Goal: Information Seeking & Learning: Learn about a topic

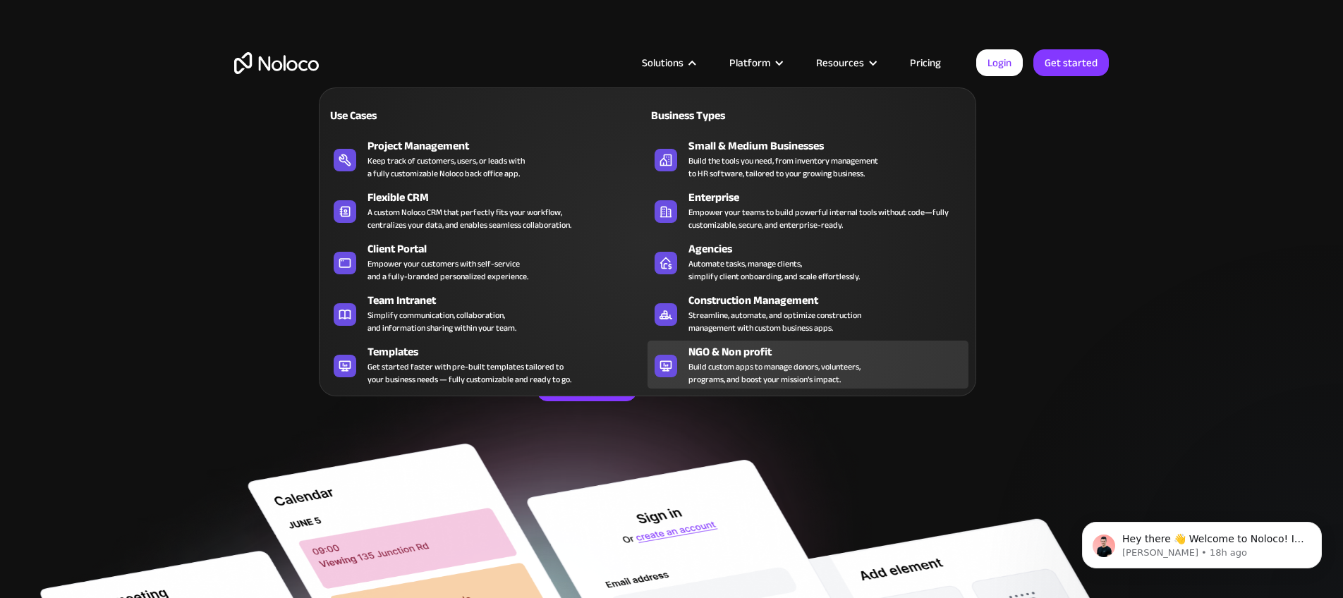
click at [712, 360] on div "Build custom apps to manage donors, volunteers, programs, and boost your missio…" at bounding box center [774, 372] width 172 height 25
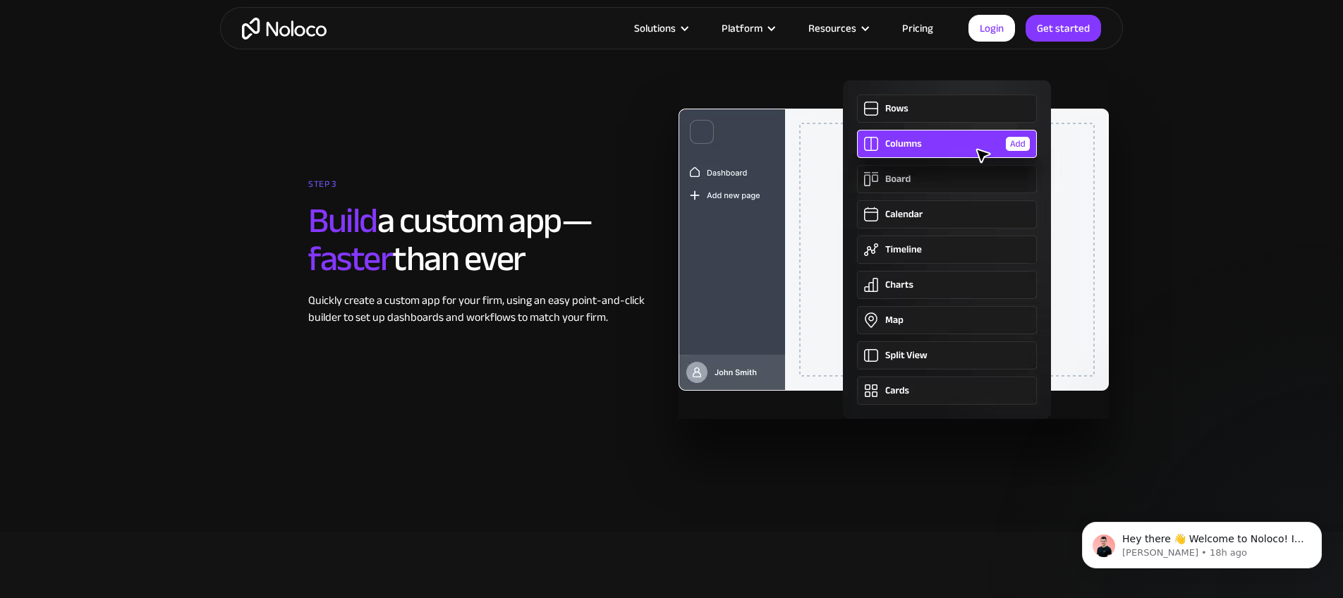
scroll to position [3303, 0]
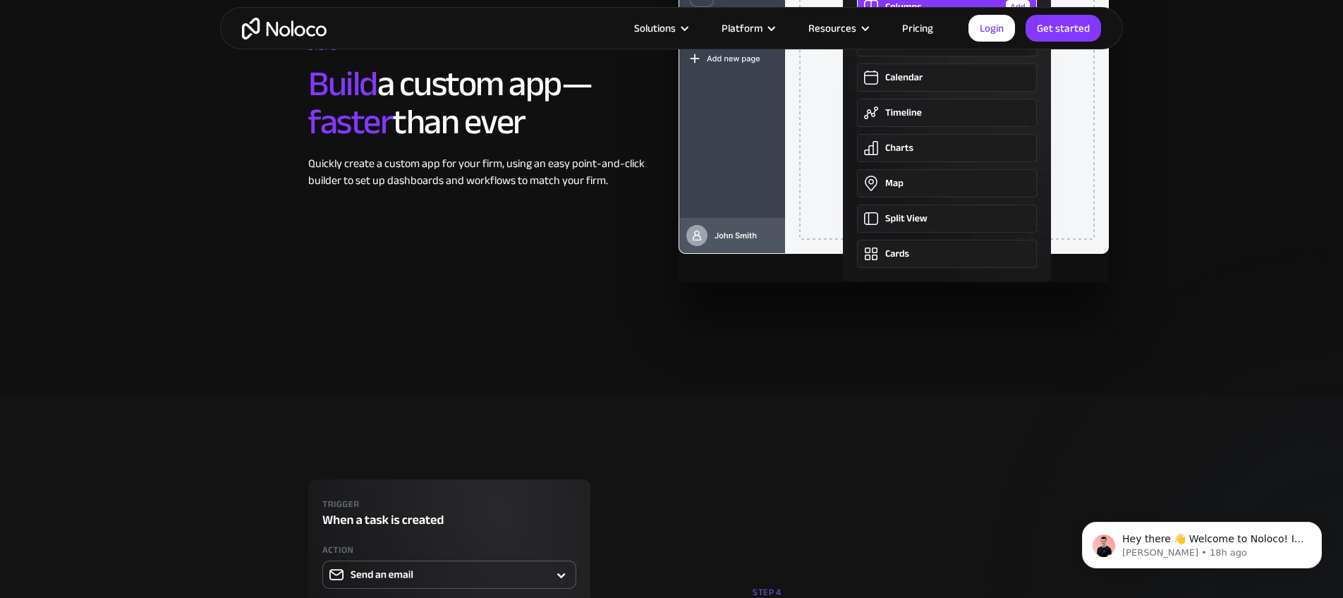
click at [923, 28] on link "Pricing" at bounding box center [917, 28] width 66 height 18
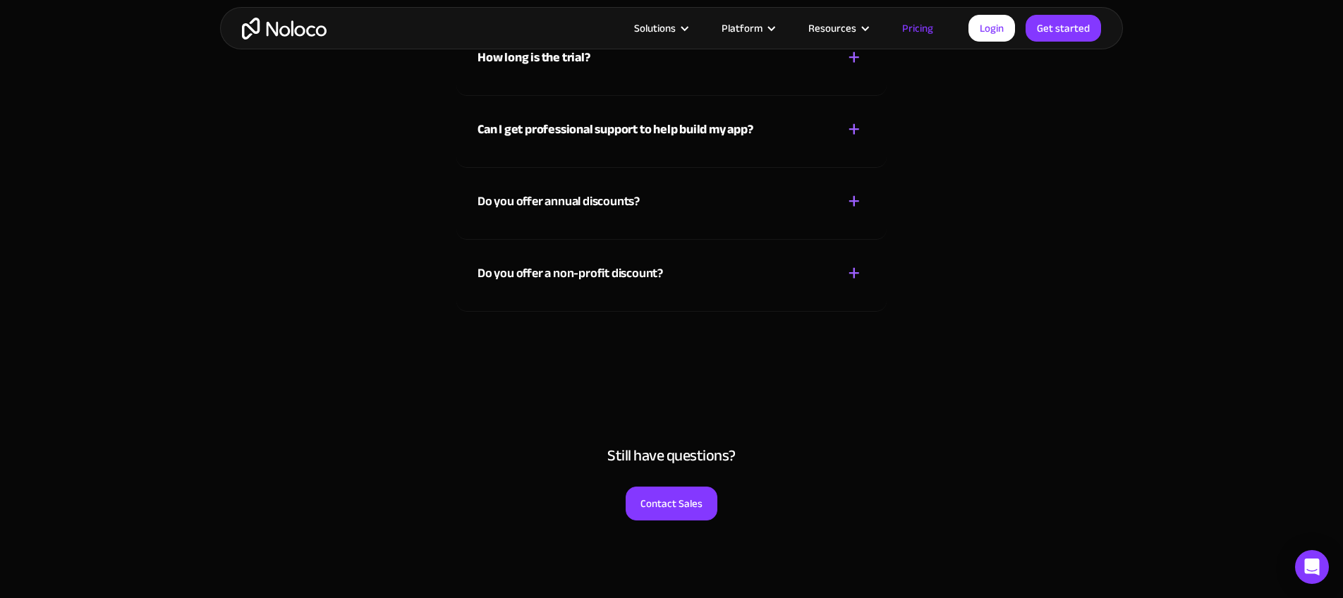
scroll to position [6563, 0]
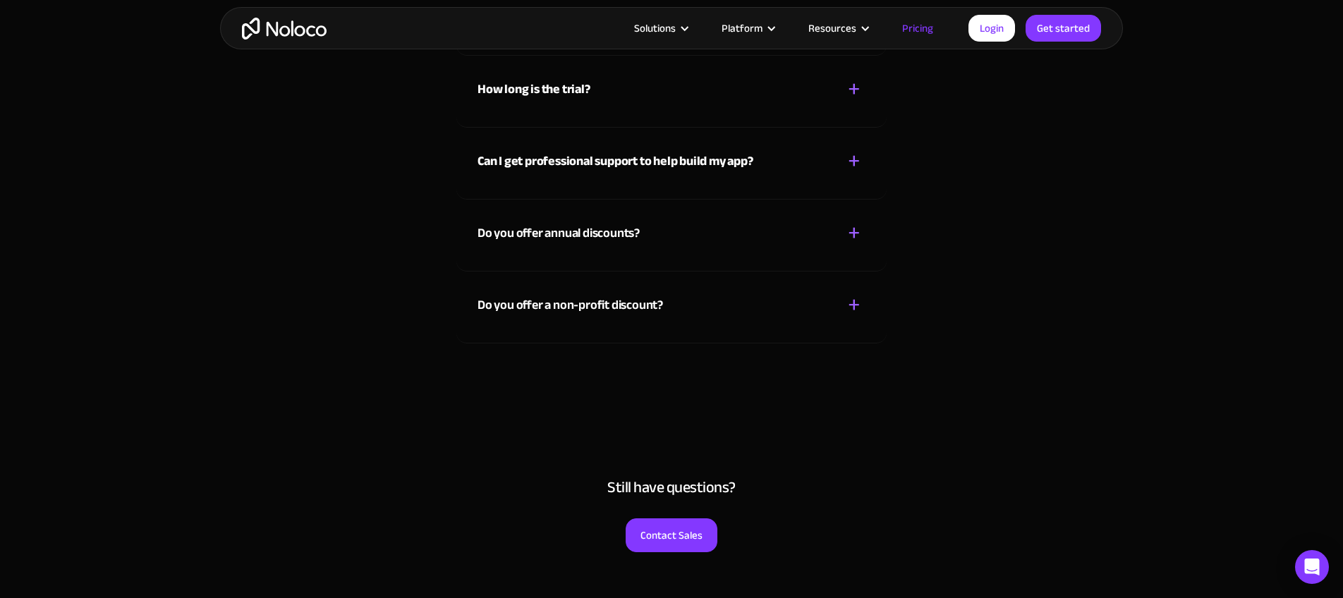
click at [854, 305] on div "+" at bounding box center [854, 305] width 13 height 25
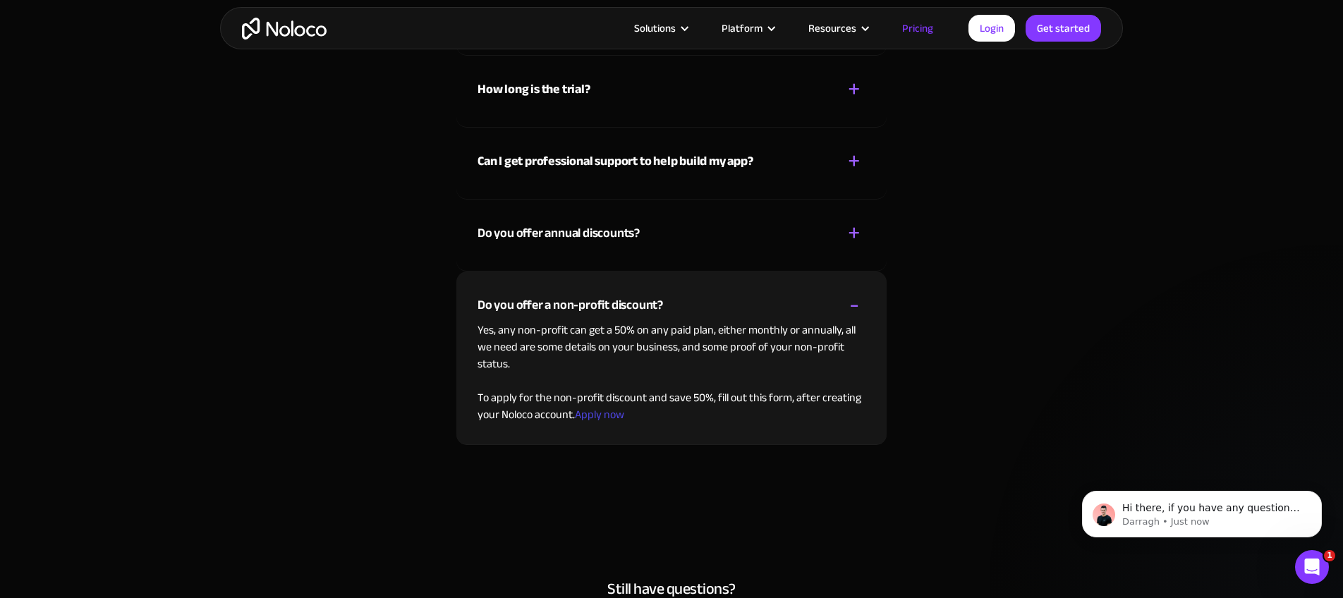
scroll to position [0, 0]
click at [609, 420] on link "Apply now" at bounding box center [599, 414] width 49 height 21
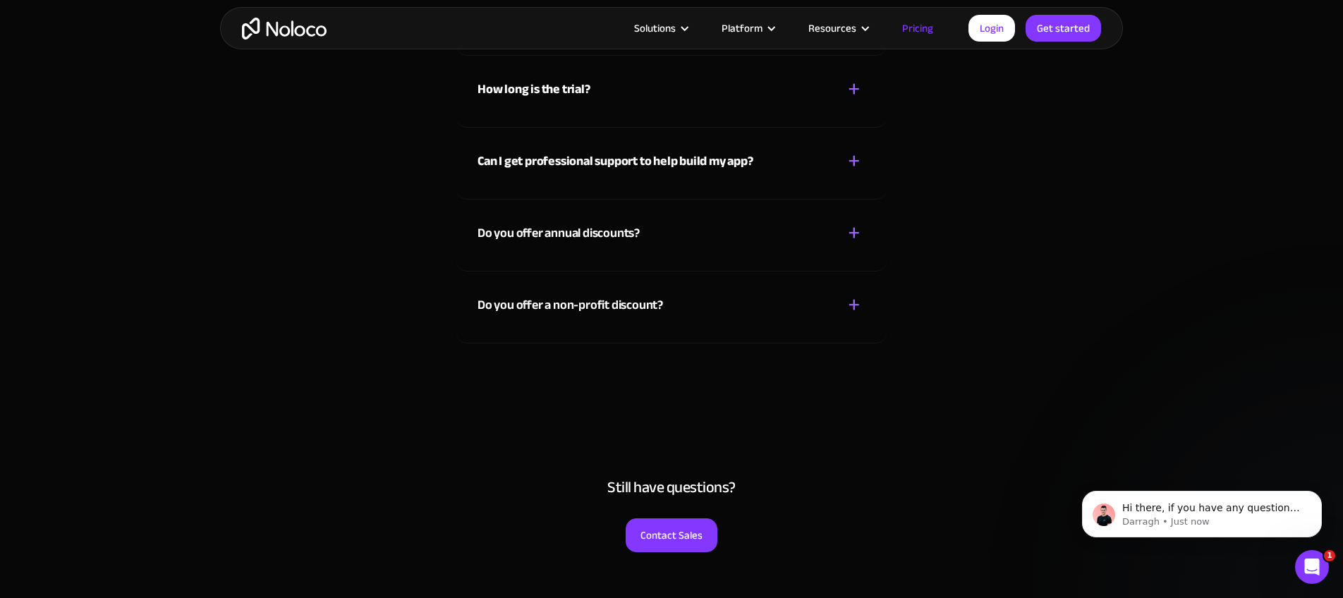
click at [850, 308] on div "+" at bounding box center [854, 305] width 13 height 25
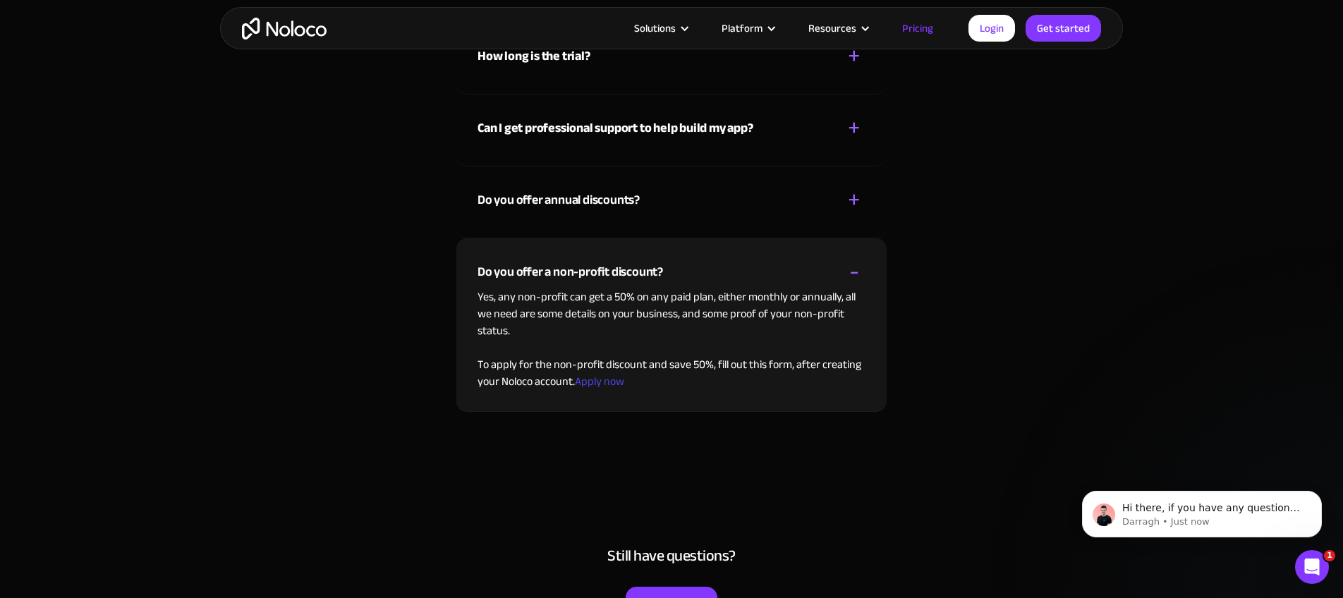
scroll to position [6598, 0]
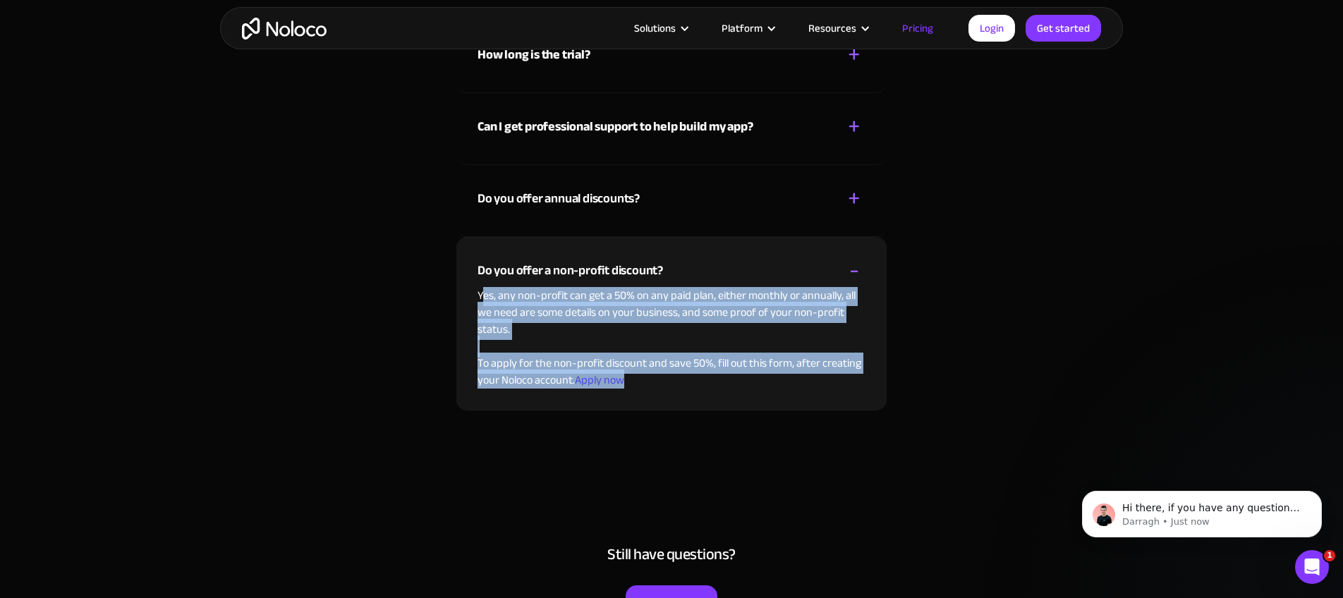
drag, startPoint x: 480, startPoint y: 298, endPoint x: 647, endPoint y: 385, distance: 188.0
click at [648, 385] on p "Yes, any non-profit can get a 50% on any paid plan, either monthly or annually,…" at bounding box center [671, 338] width 388 height 102
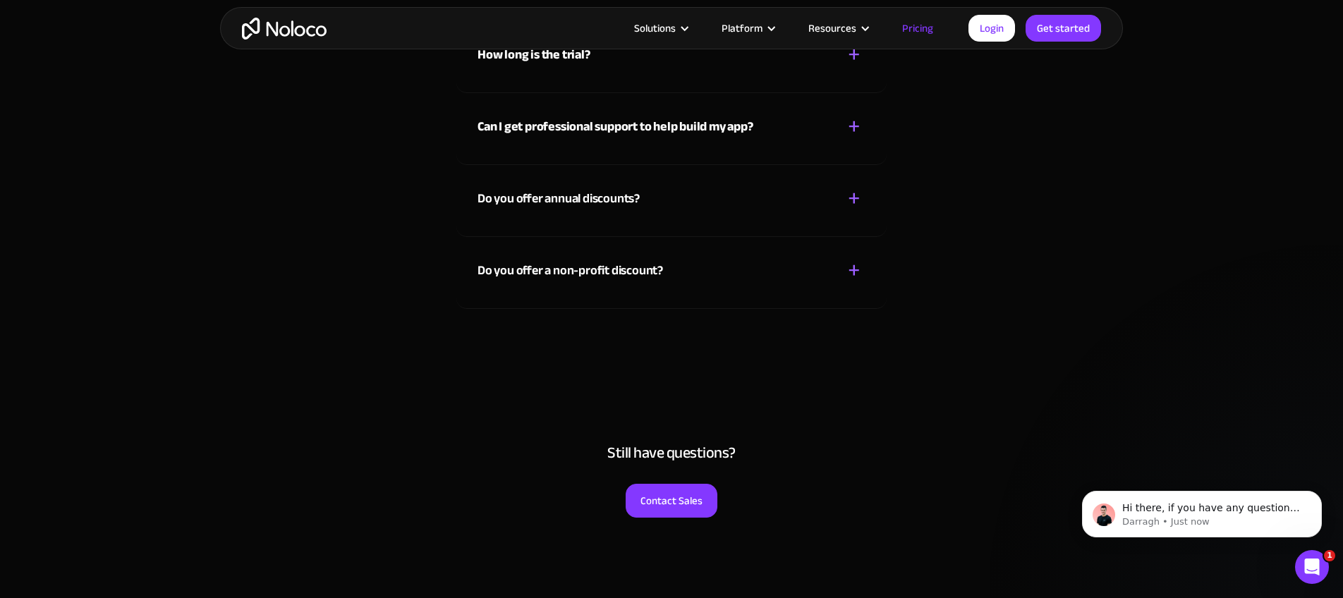
copy p "es, any non-profit can get a 50% on any paid plan, either monthly or annually, …"
click at [566, 279] on div "Do you offer a non-profit discount?" at bounding box center [569, 270] width 185 height 21
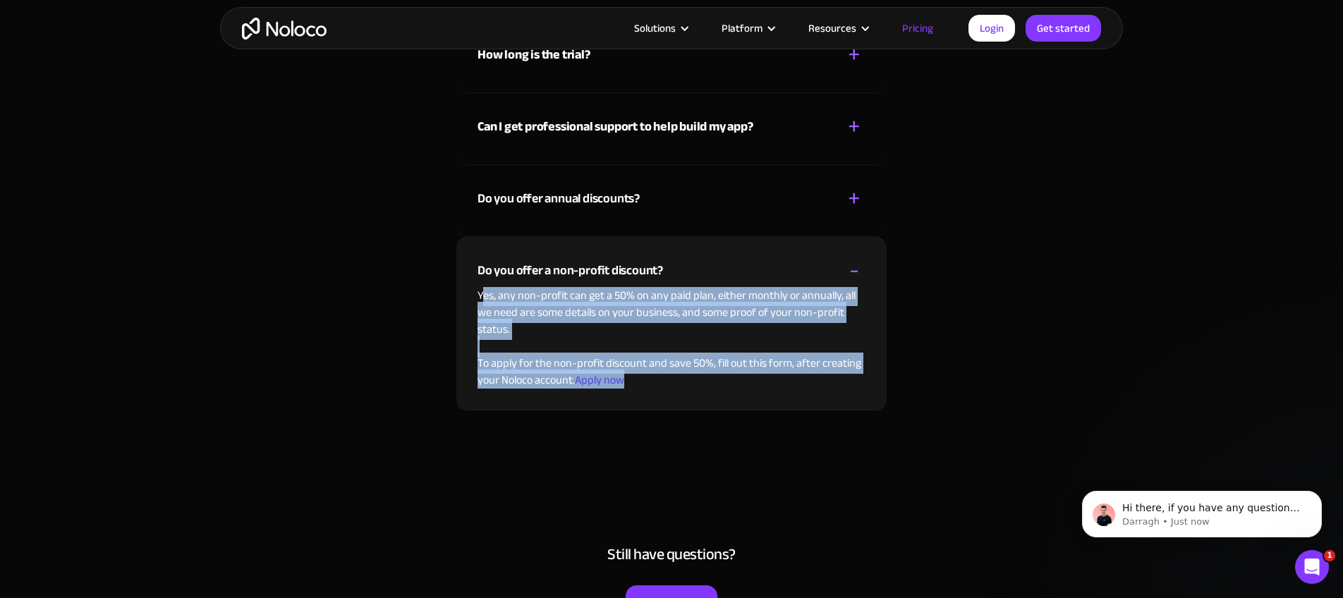
drag, startPoint x: 481, startPoint y: 296, endPoint x: 640, endPoint y: 375, distance: 178.2
click at [640, 375] on p "Yes, any non-profit can get a 50% on any paid plan, either monthly or annually,…" at bounding box center [671, 338] width 388 height 102
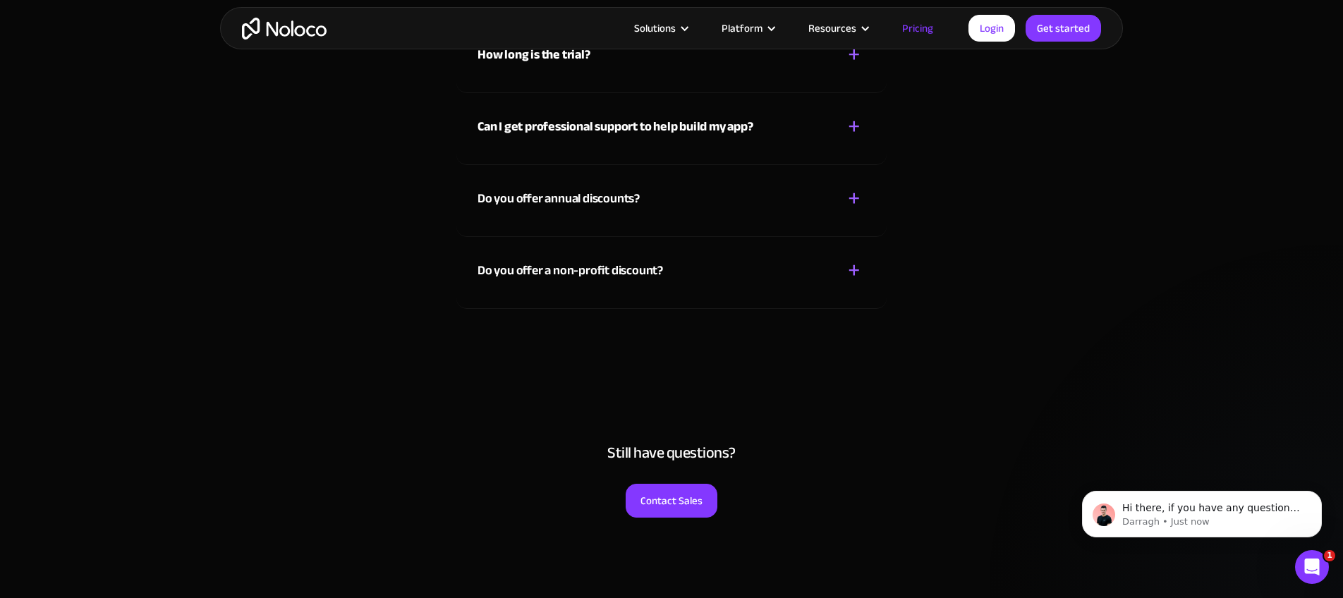
copy p "es, any non-profit can get a 50% on any paid plan, either monthly or annually, …"
click at [718, 267] on div "Do you offer a non-profit discount? + -" at bounding box center [671, 262] width 388 height 50
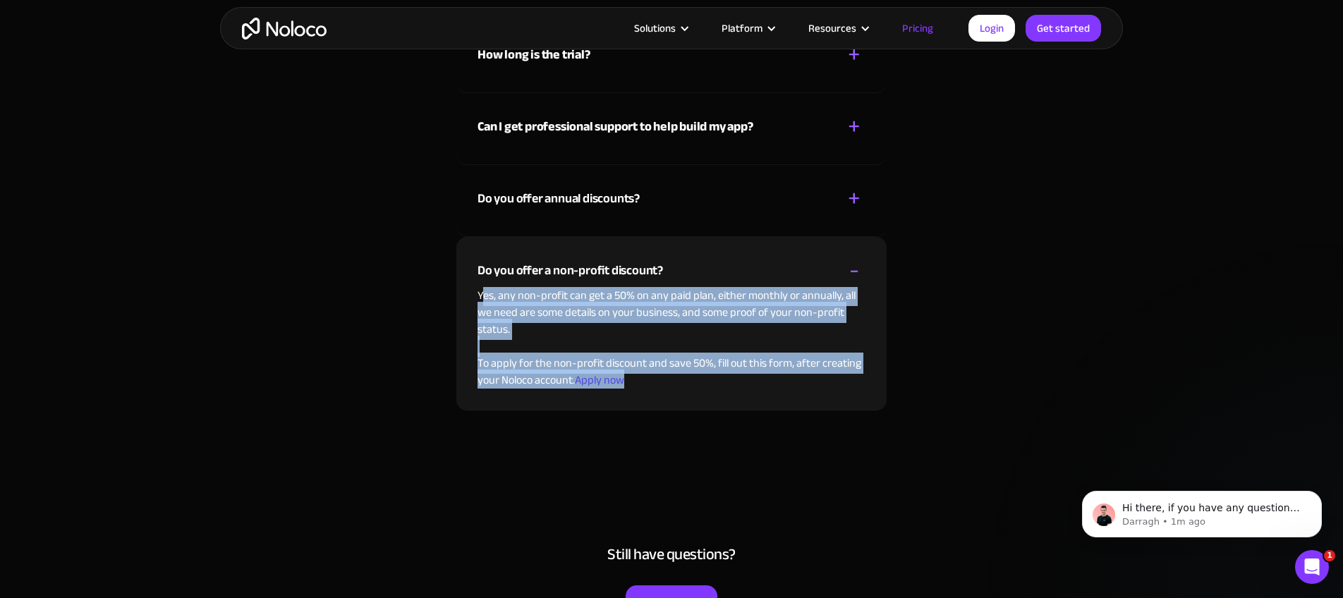
drag, startPoint x: 480, startPoint y: 293, endPoint x: 628, endPoint y: 378, distance: 171.2
click at [628, 378] on p "Yes, any non-profit can get a 50% on any paid plan, either monthly or annually,…" at bounding box center [671, 338] width 388 height 102
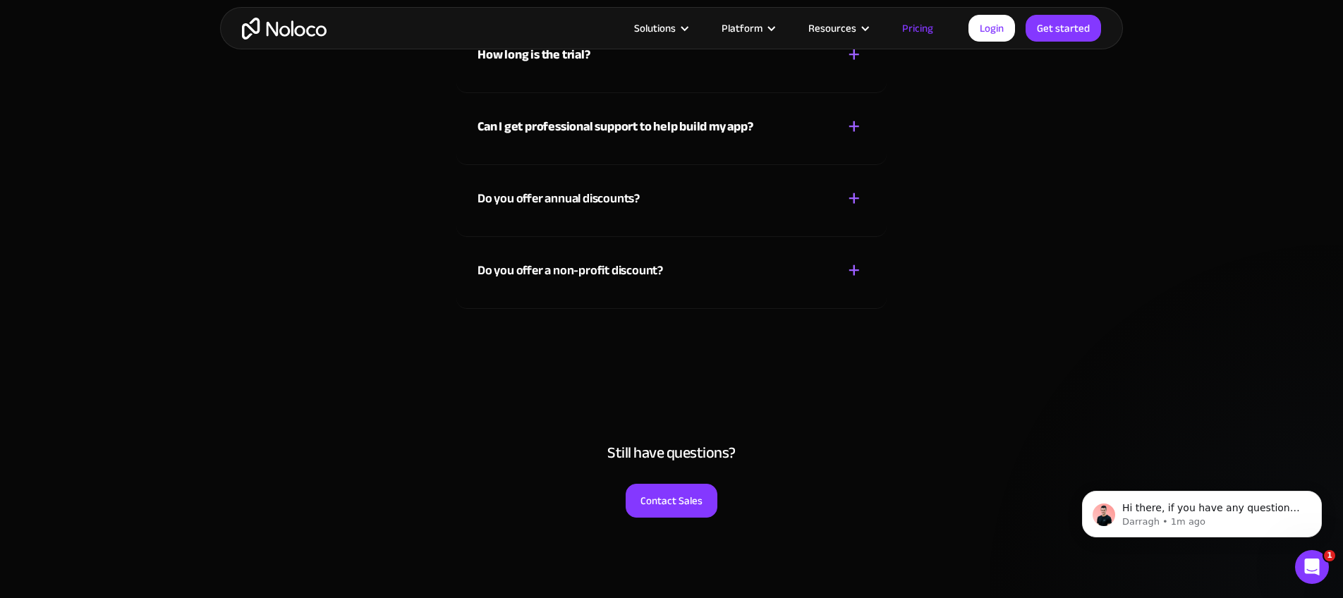
click at [566, 267] on div "Do you offer a non-profit discount?" at bounding box center [569, 270] width 185 height 21
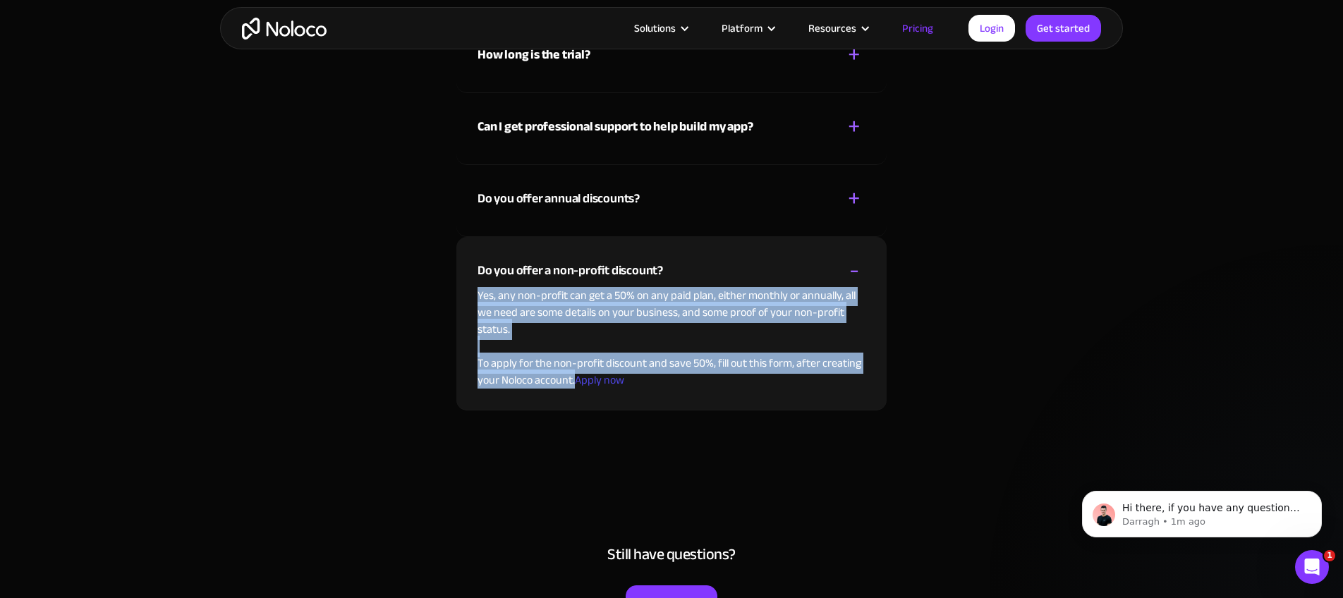
copy p "Yes, any non-profit can get a 50% on any paid plan, either monthly or annually,…"
drag, startPoint x: 476, startPoint y: 291, endPoint x: 573, endPoint y: 385, distance: 135.2
click at [573, 385] on div "Do you offer a non-profit discount? + - Yes, any non-profit can get a 50% on an…" at bounding box center [671, 323] width 430 height 173
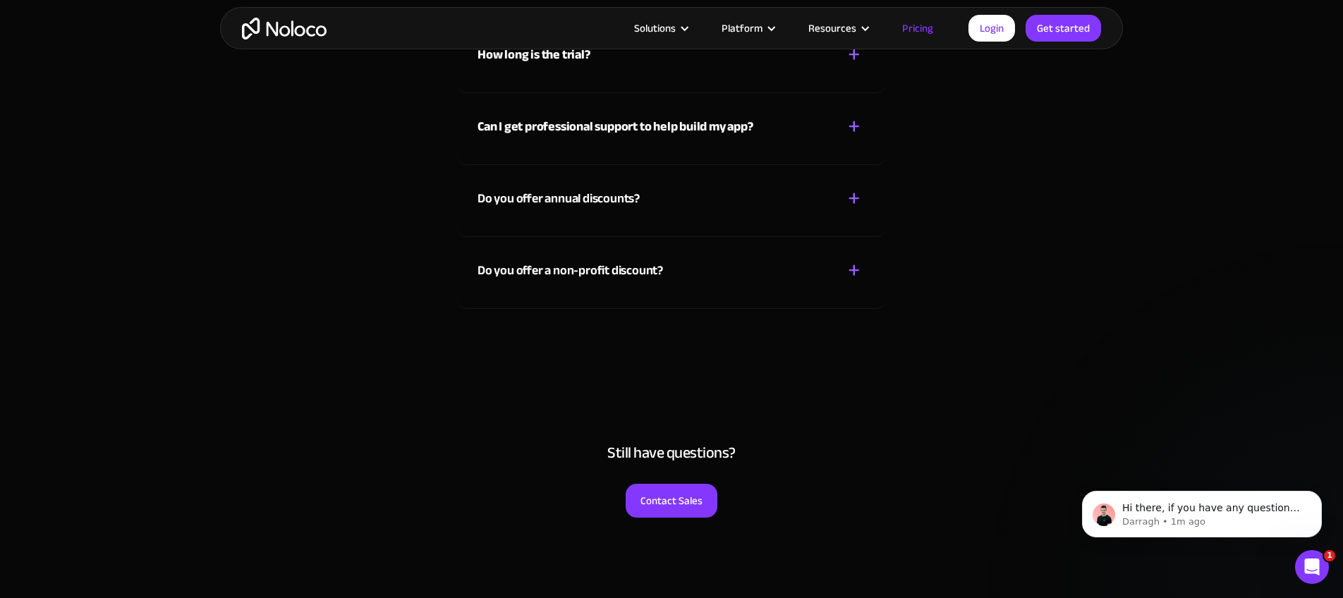
click at [824, 262] on div "Do you offer a non-profit discount? + -" at bounding box center [671, 262] width 388 height 50
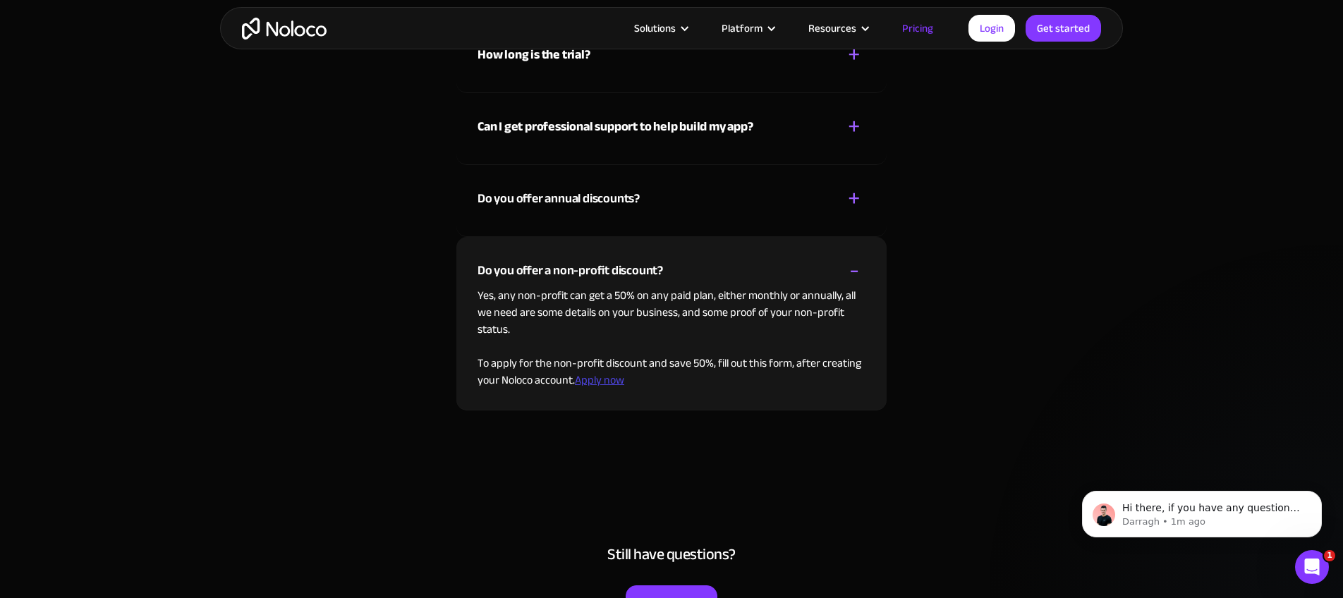
drag, startPoint x: 576, startPoint y: 382, endPoint x: 624, endPoint y: 379, distance: 48.0
click at [621, 379] on link "Apply now" at bounding box center [599, 380] width 49 height 21
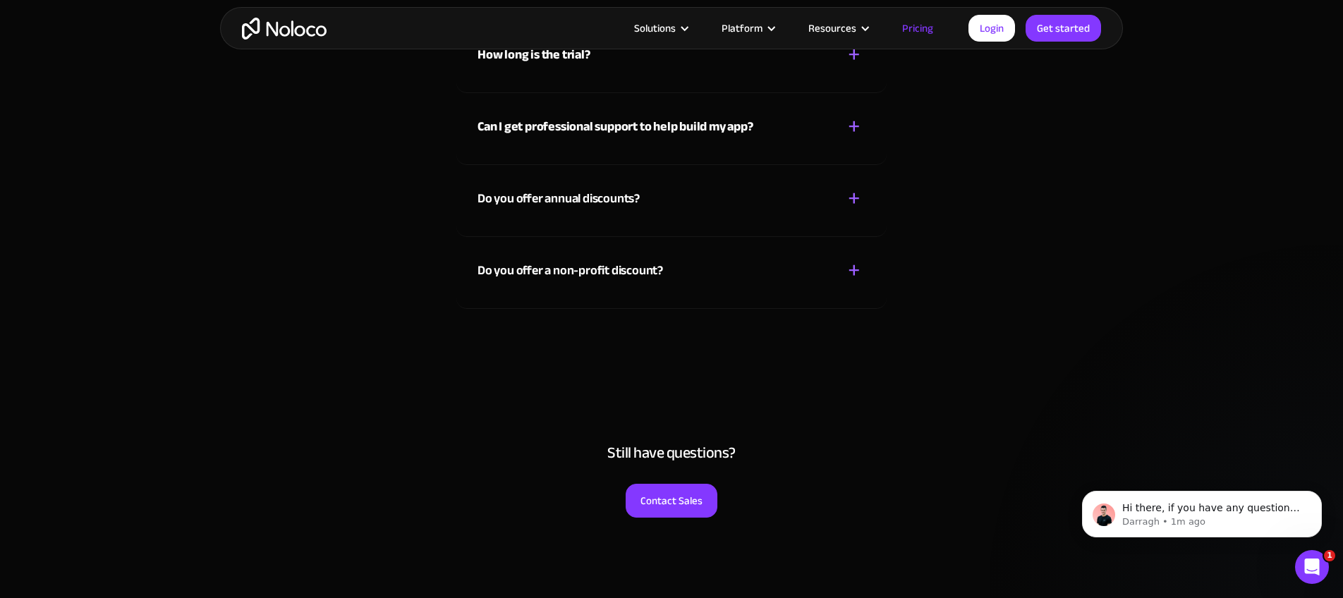
click at [803, 267] on div "Do you offer a non-profit discount? + -" at bounding box center [671, 262] width 388 height 50
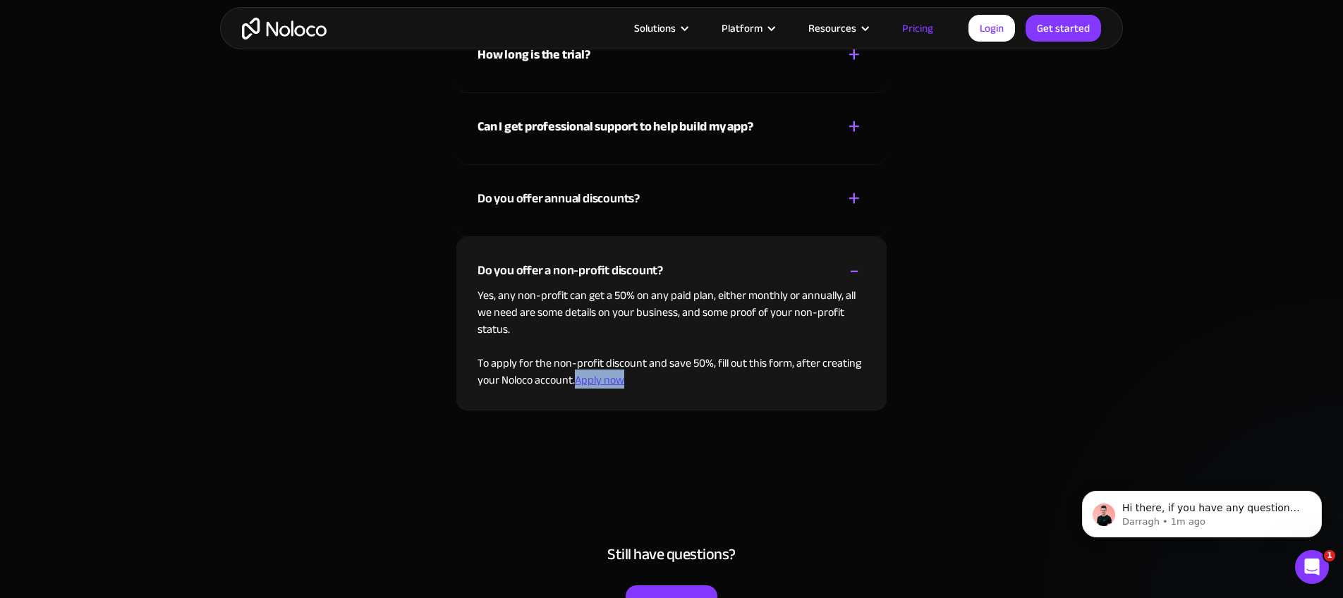
drag, startPoint x: 635, startPoint y: 377, endPoint x: 578, endPoint y: 379, distance: 56.4
click at [578, 379] on p "Yes, any non-profit can get a 50% on any paid plan, either monthly or annually,…" at bounding box center [671, 338] width 388 height 102
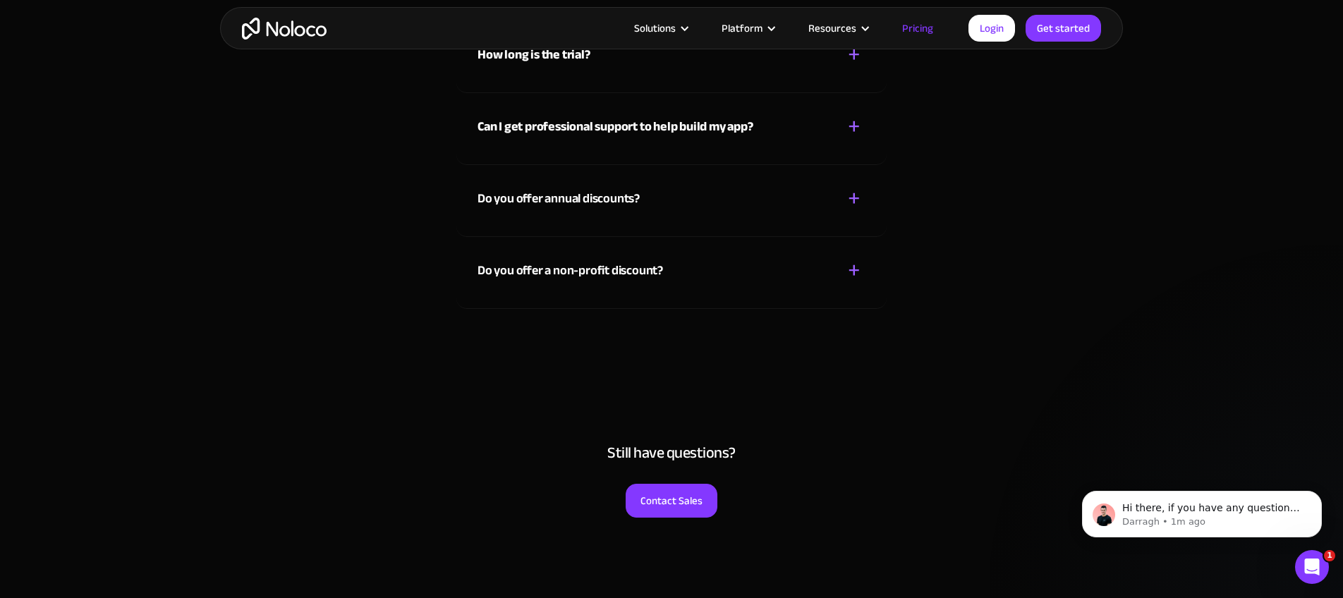
click at [620, 270] on div "Do you offer a non-profit discount?" at bounding box center [569, 270] width 185 height 21
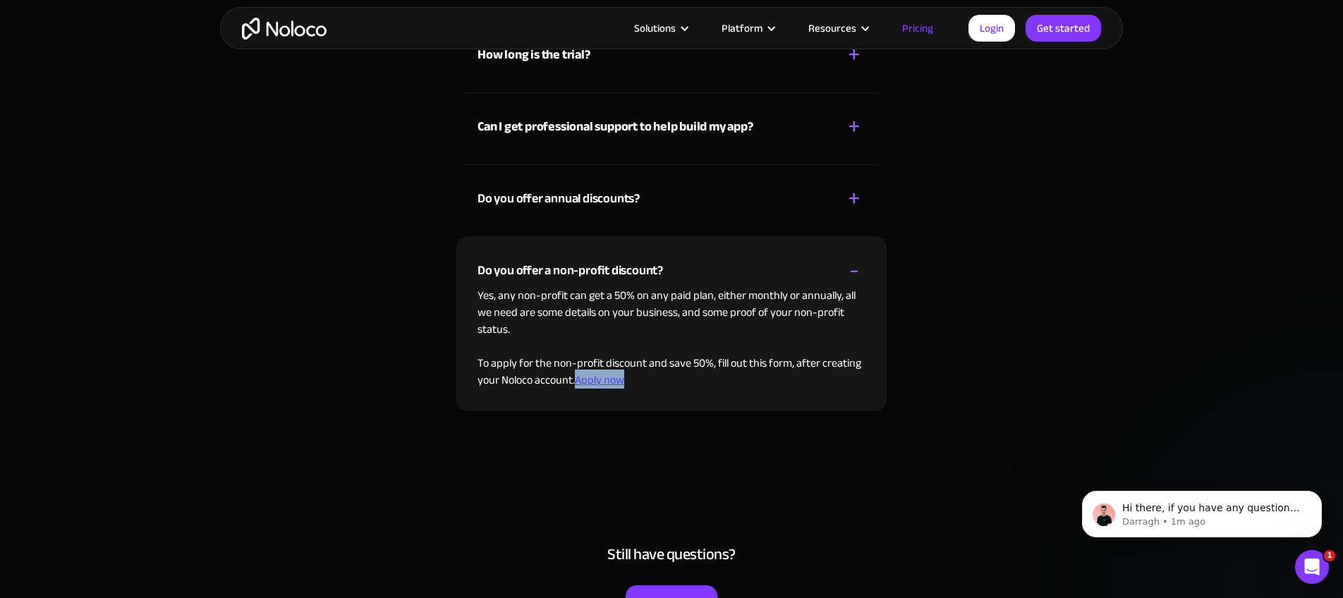
drag, startPoint x: 643, startPoint y: 379, endPoint x: 580, endPoint y: 380, distance: 63.5
click at [580, 380] on p "Yes, any non-profit can get a 50% on any paid plan, either monthly or annually,…" at bounding box center [671, 338] width 388 height 102
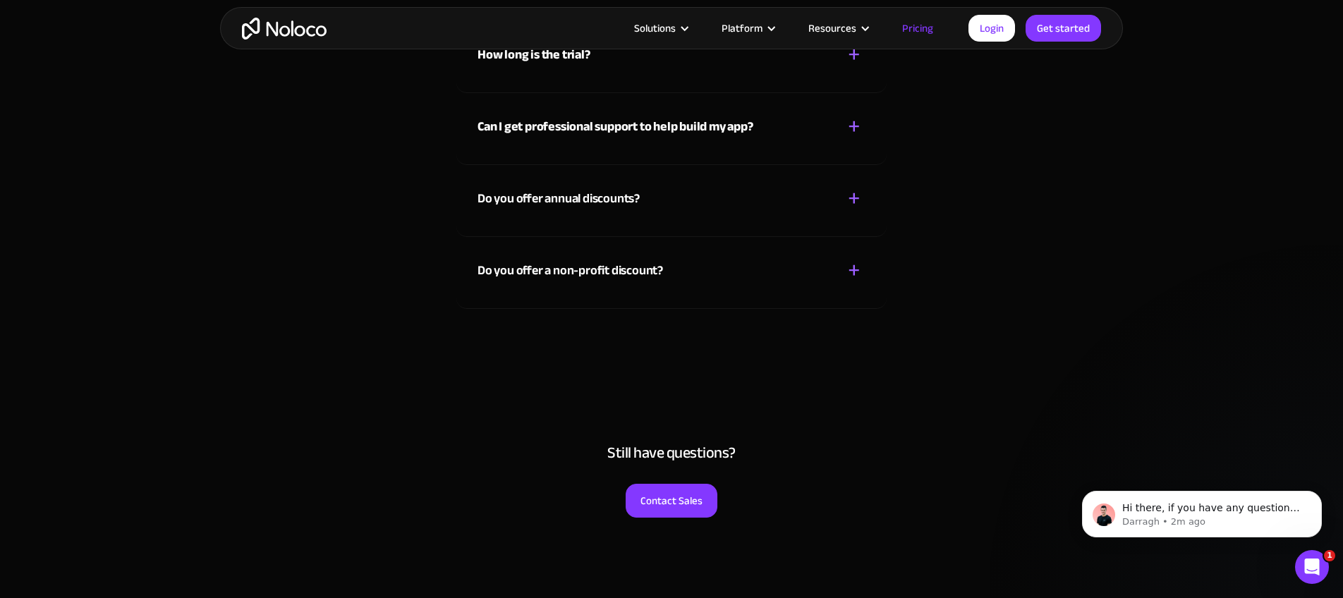
click at [685, 270] on div "Do you offer a non-profit discount? + -" at bounding box center [671, 262] width 388 height 50
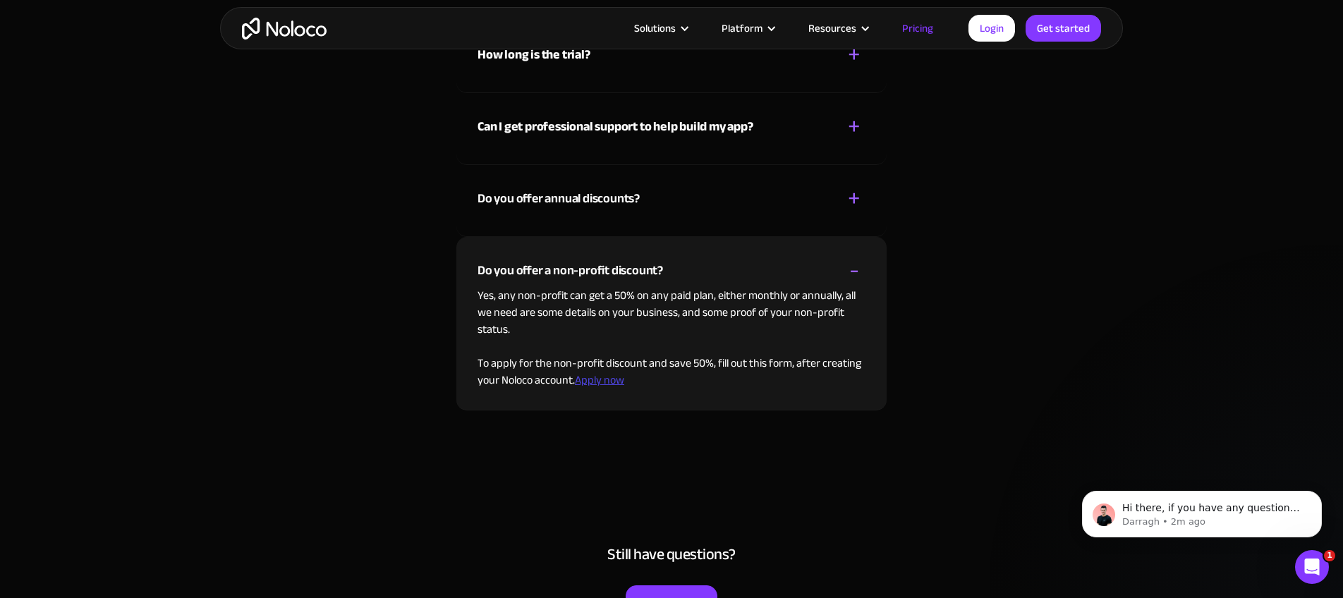
click at [599, 377] on link "Apply now" at bounding box center [599, 380] width 49 height 21
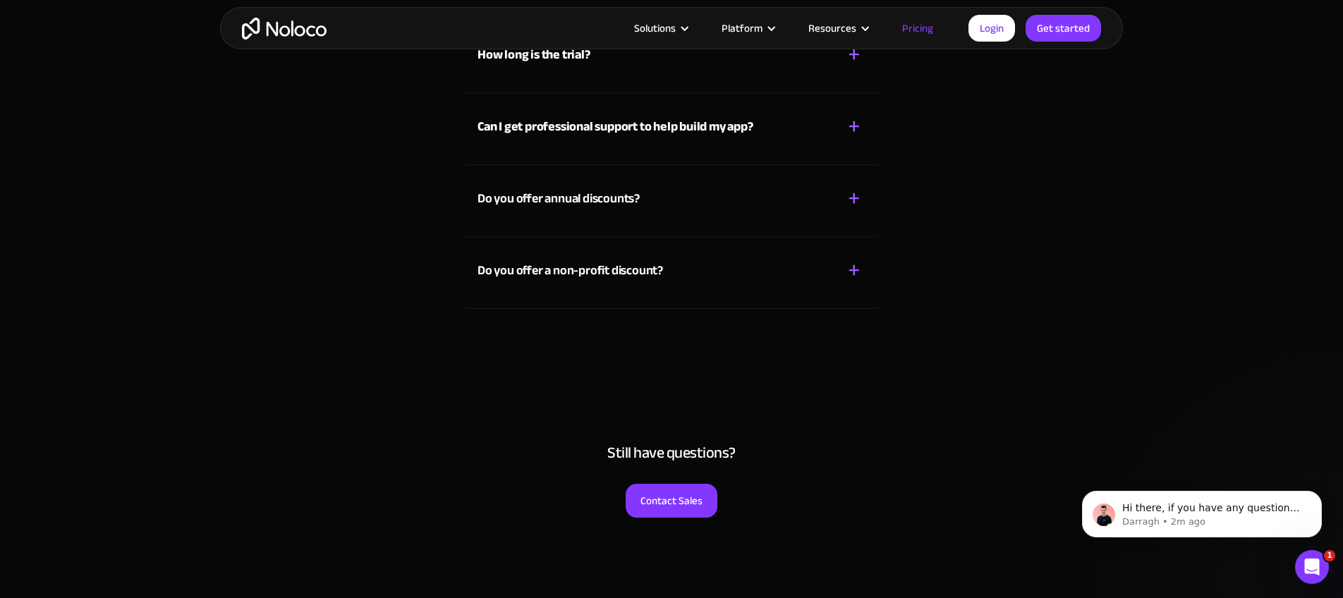
click at [666, 275] on div "Do you offer a non-profit discount? + -" at bounding box center [671, 262] width 388 height 50
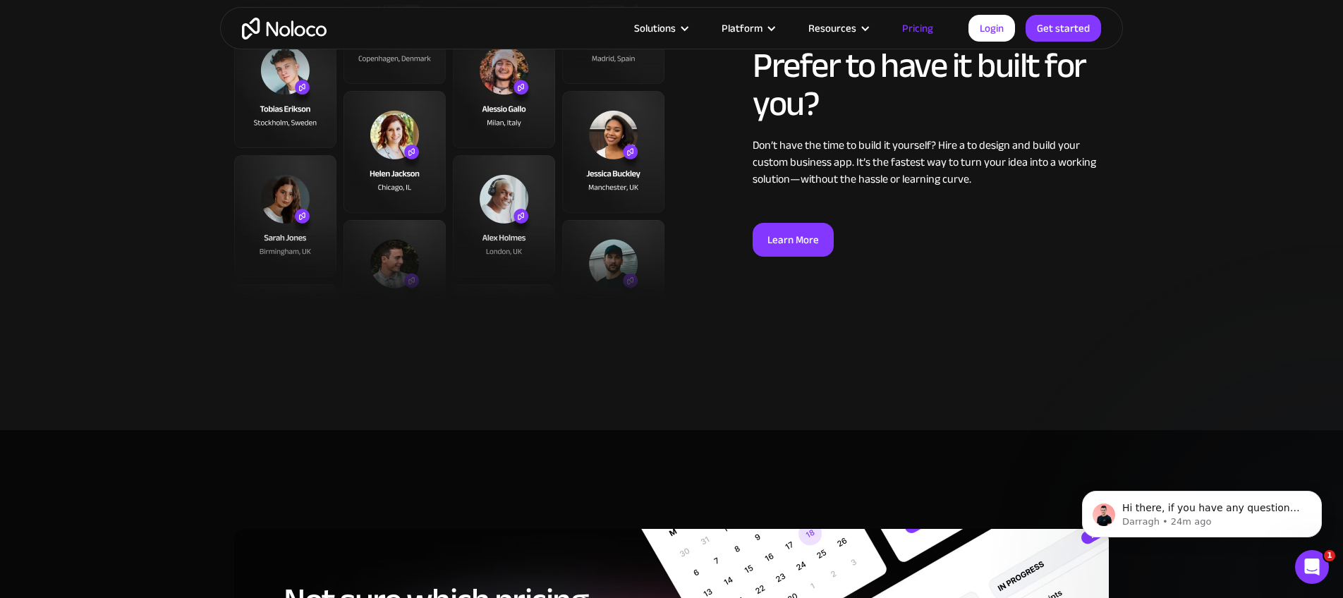
scroll to position [5030, 0]
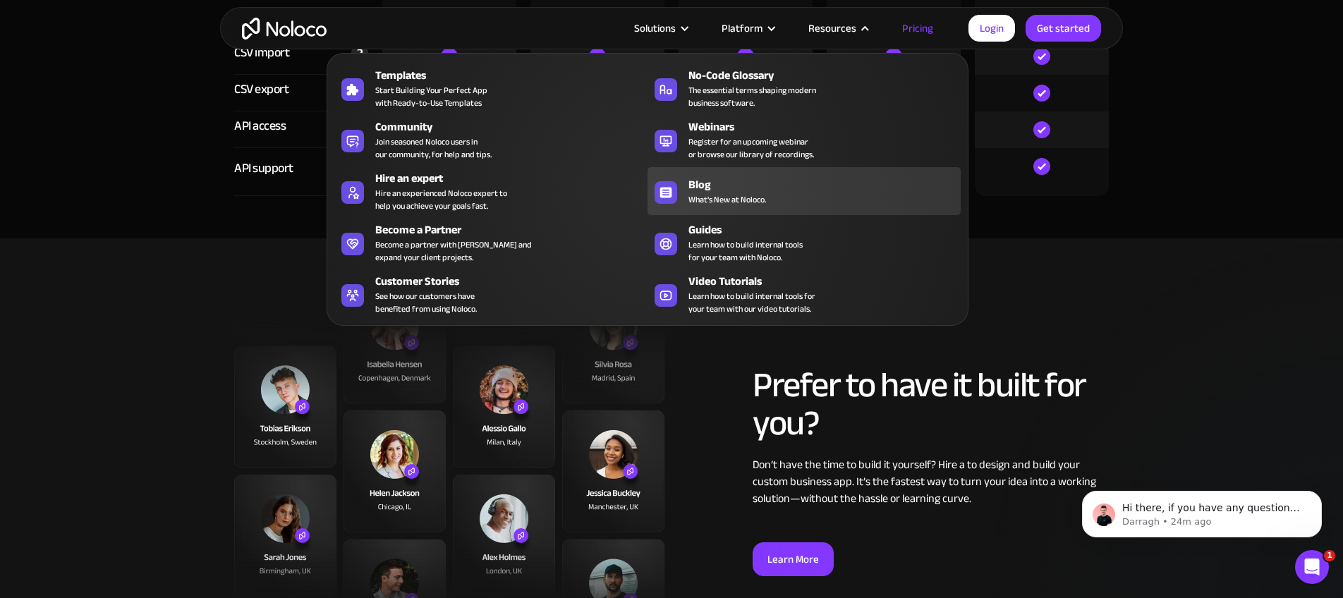
click at [714, 185] on div "Blog" at bounding box center [827, 184] width 279 height 17
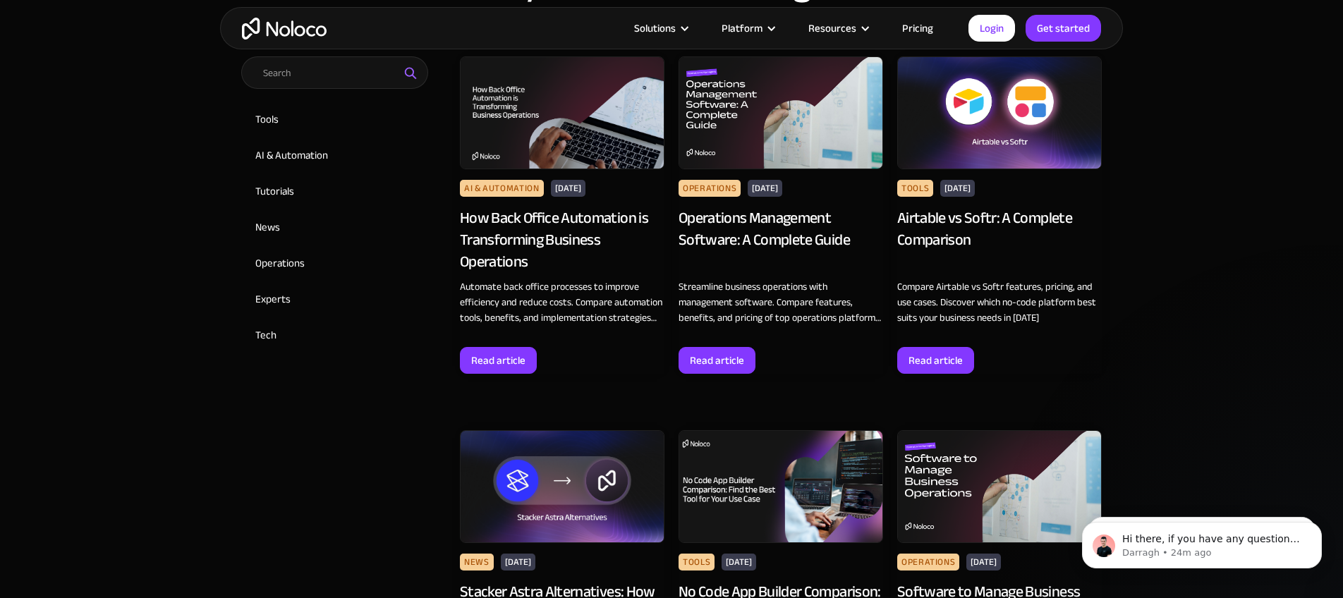
scroll to position [652, 0]
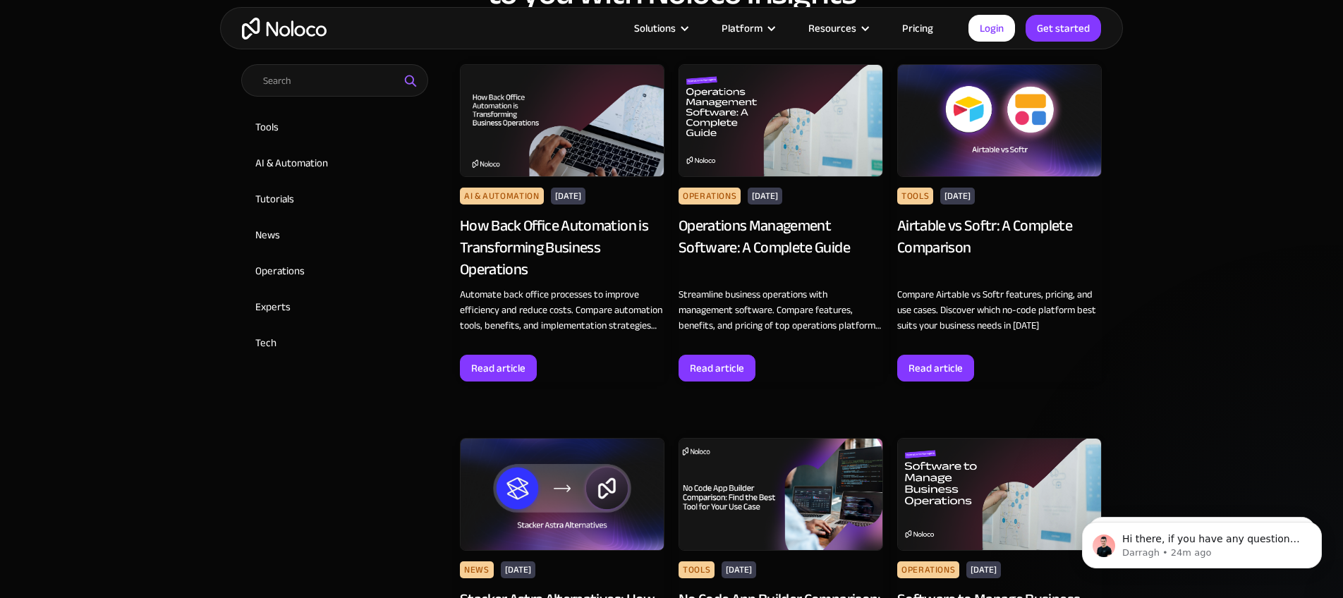
click at [949, 232] on div "Airtable vs Softr: A Complete Comparison" at bounding box center [999, 247] width 205 height 65
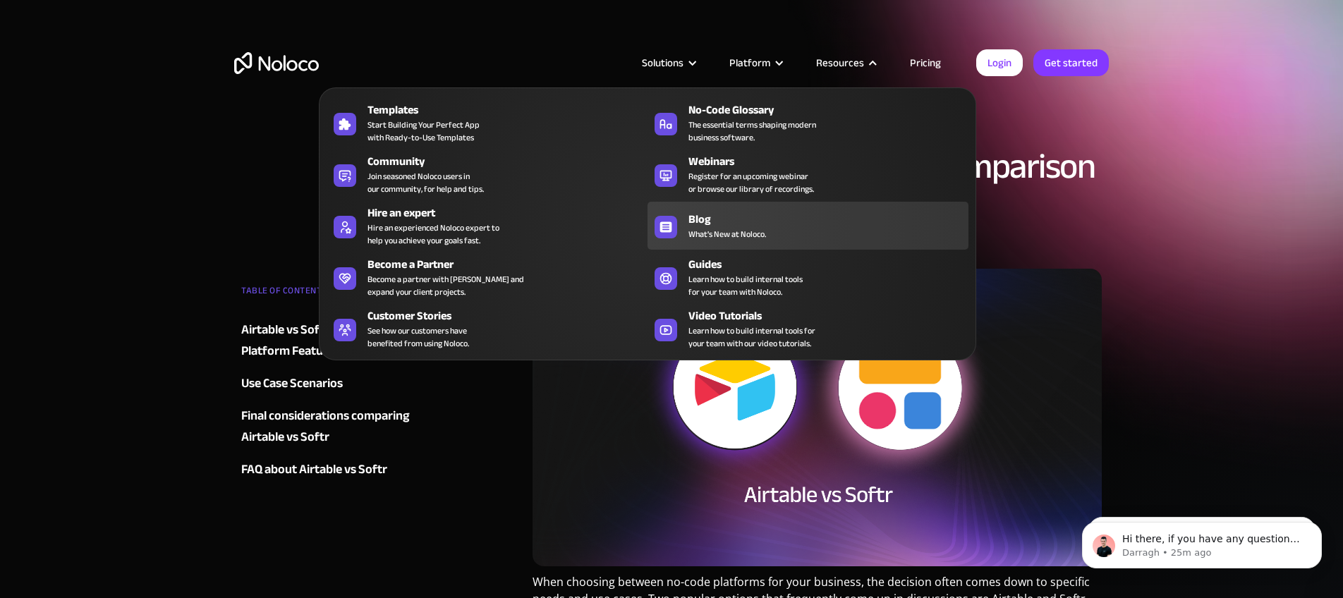
click at [749, 214] on div "Blog" at bounding box center [831, 219] width 286 height 17
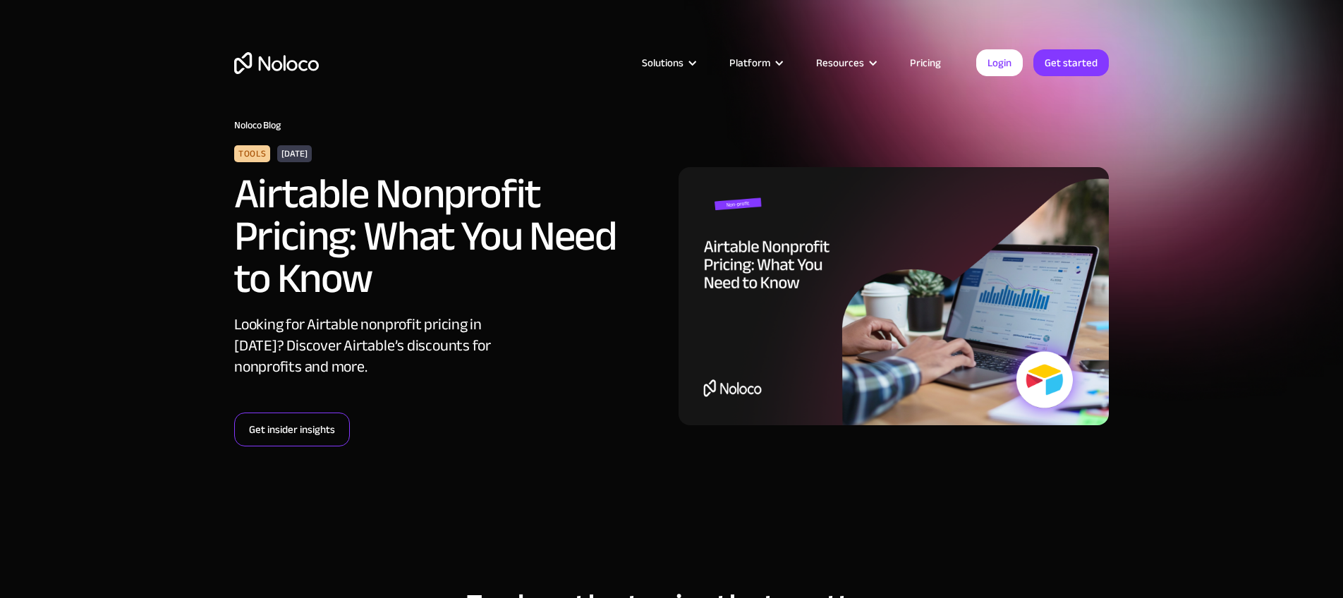
click at [293, 434] on link "Get insider insights" at bounding box center [292, 430] width 116 height 34
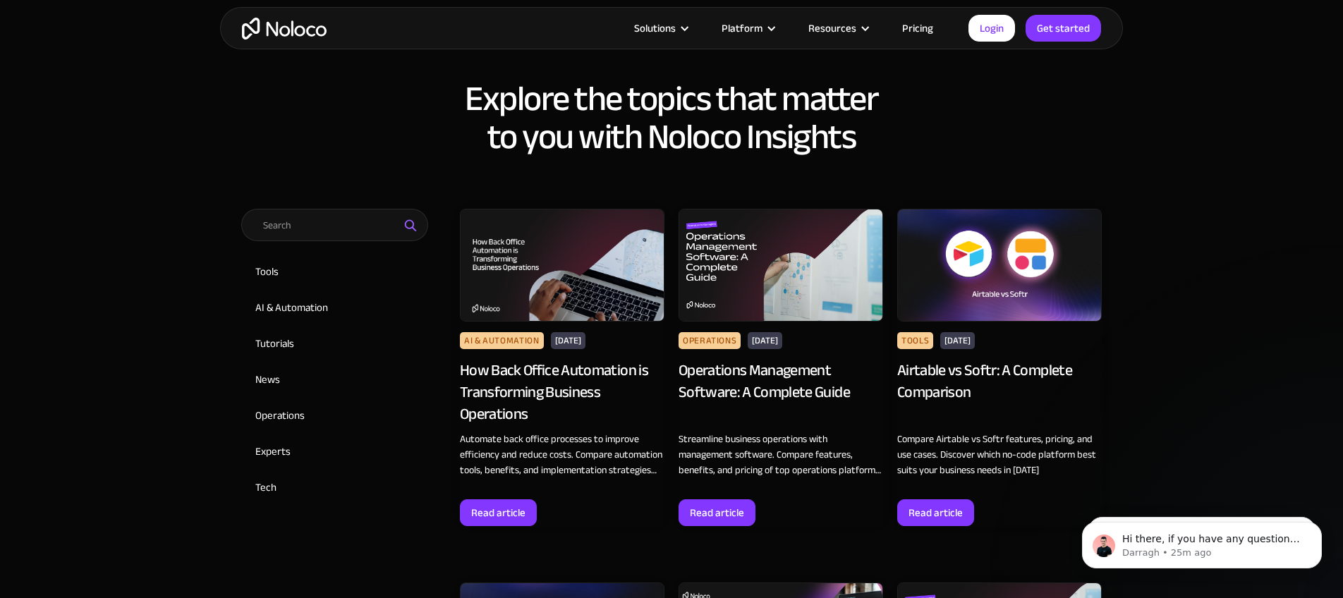
click at [557, 372] on div "How Back Office Automation is Transforming Business Operations" at bounding box center [562, 392] width 205 height 65
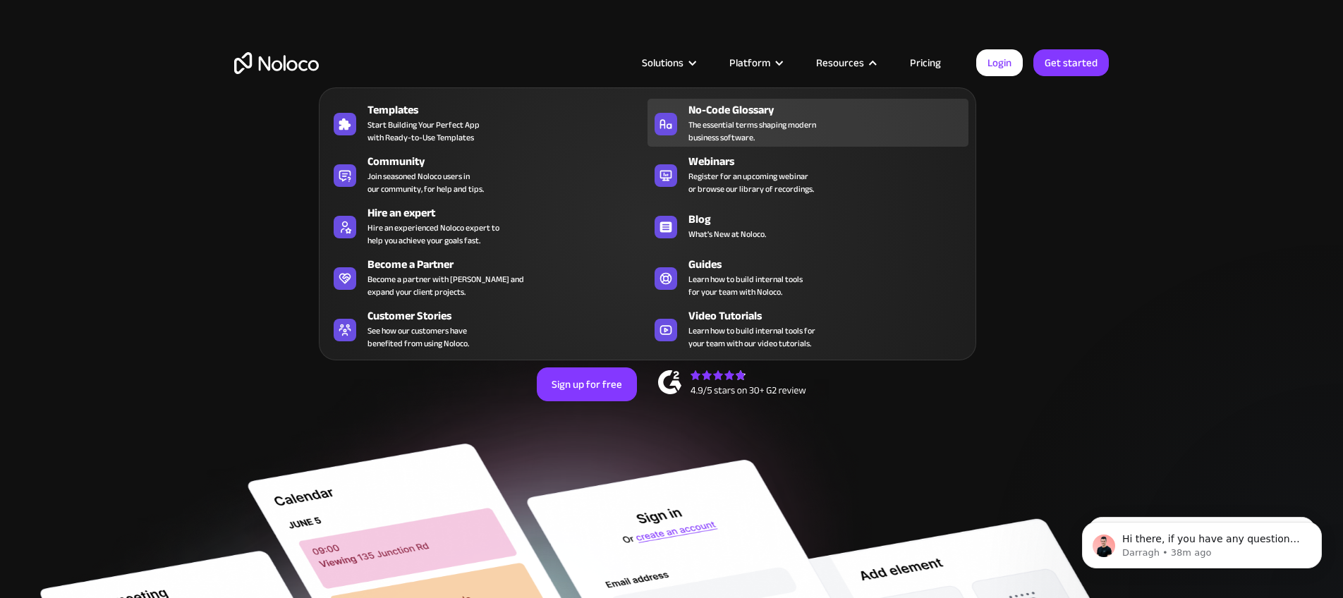
click at [746, 123] on span "The essential terms shaping modern business software." at bounding box center [752, 130] width 128 height 25
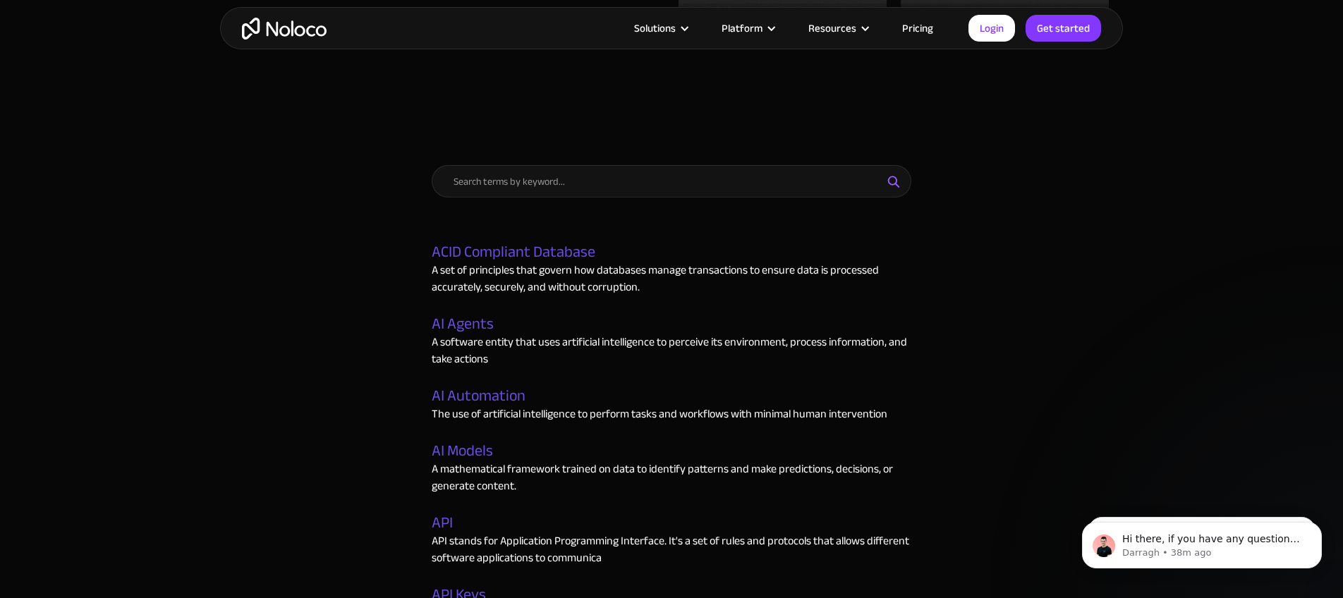
scroll to position [491, 0]
click at [519, 172] on input "Email Form" at bounding box center [672, 179] width 480 height 32
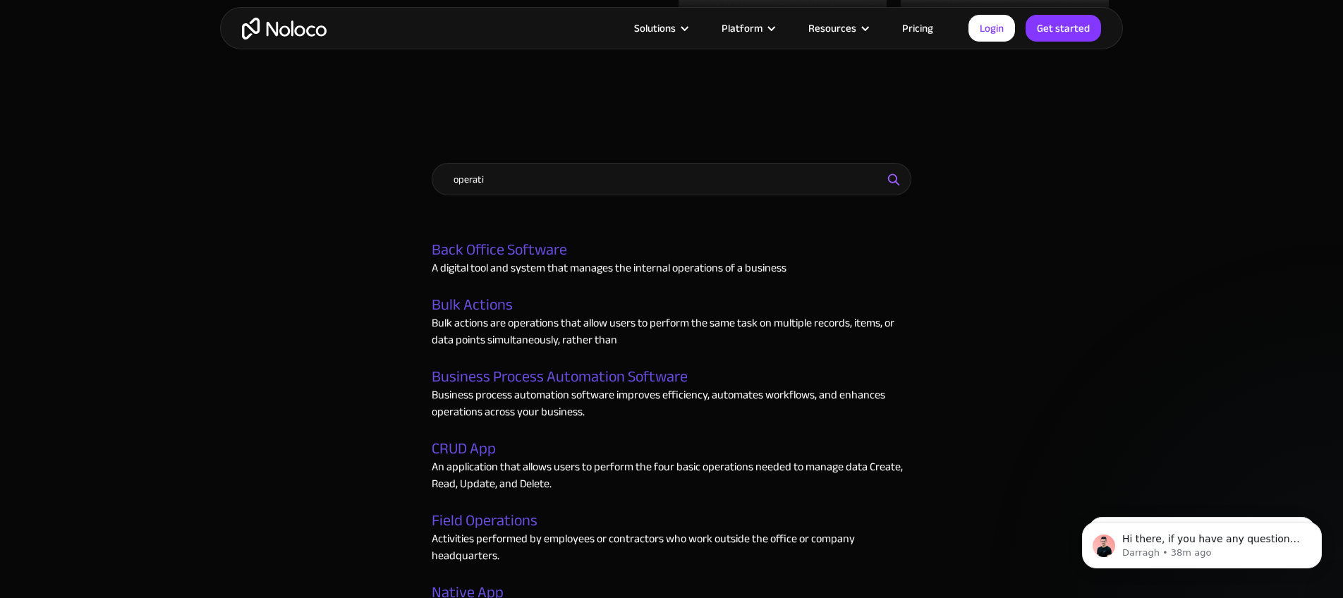
click at [489, 180] on input "operati" at bounding box center [672, 179] width 480 height 32
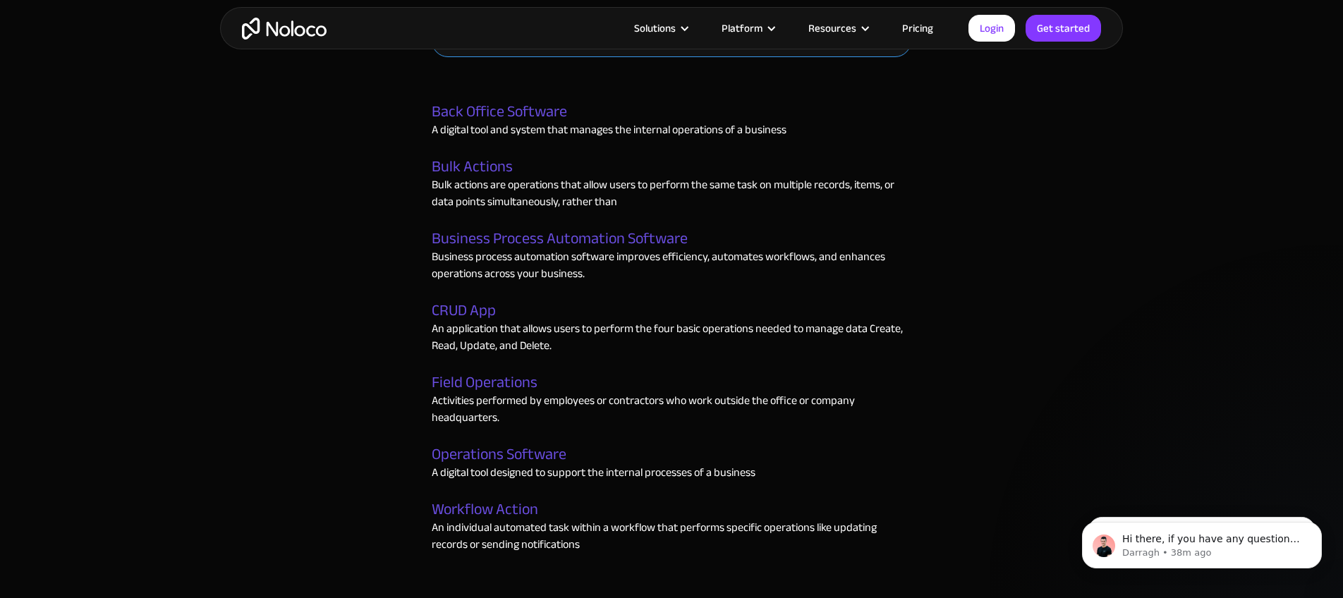
scroll to position [634, 0]
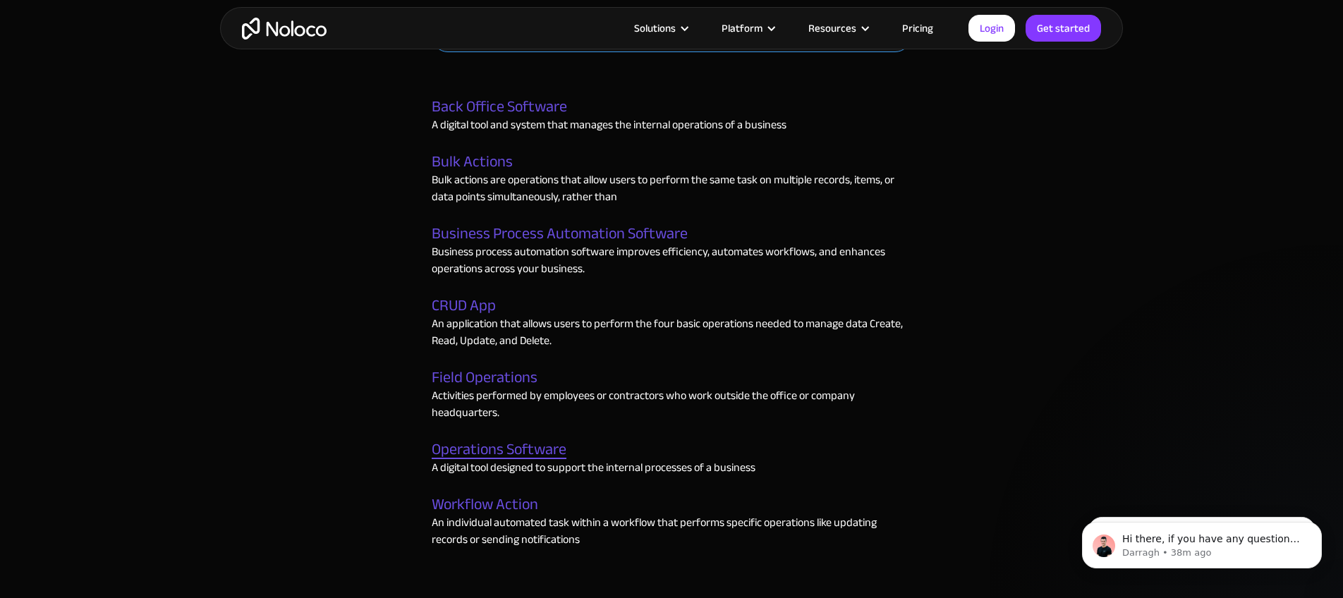
type input "operation"
click at [526, 449] on link "Operations Software" at bounding box center [499, 450] width 135 height 18
